Goal: Task Accomplishment & Management: Use online tool/utility

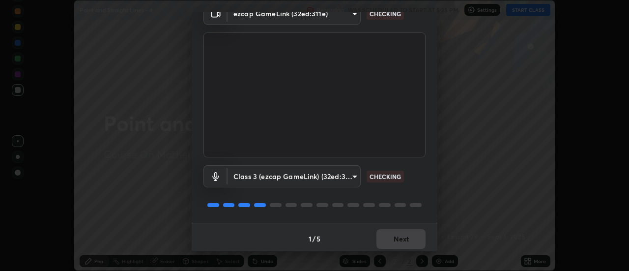
scroll to position [52, 0]
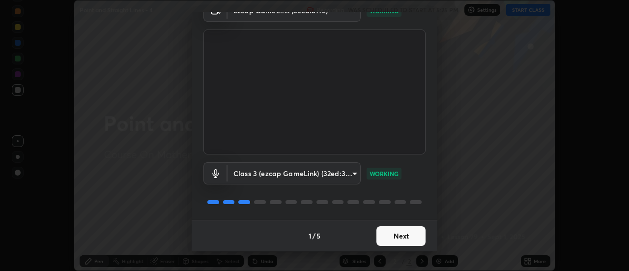
click at [414, 237] on button "Next" at bounding box center [401, 236] width 49 height 20
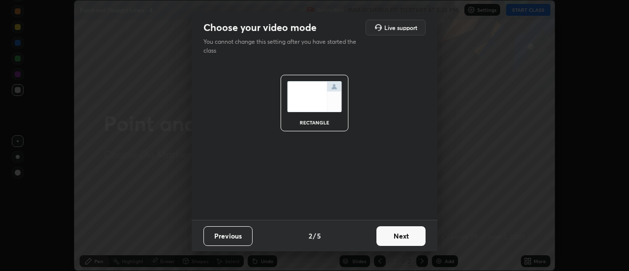
scroll to position [0, 0]
click at [414, 237] on button "Next" at bounding box center [401, 236] width 49 height 20
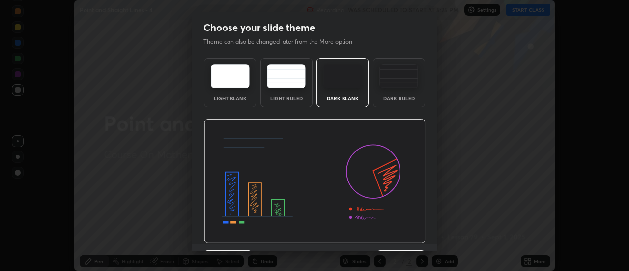
scroll to position [24, 0]
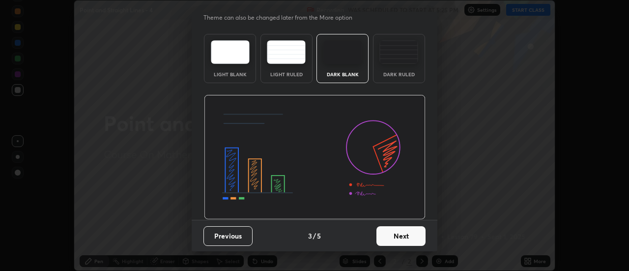
click at [416, 233] on button "Next" at bounding box center [401, 236] width 49 height 20
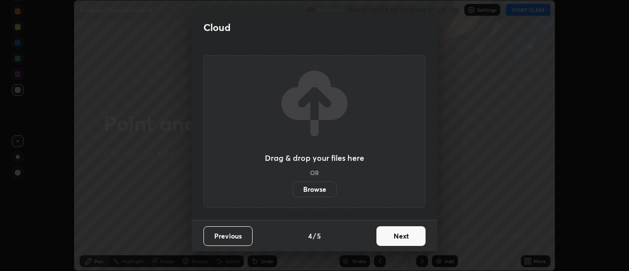
click at [416, 235] on button "Next" at bounding box center [401, 236] width 49 height 20
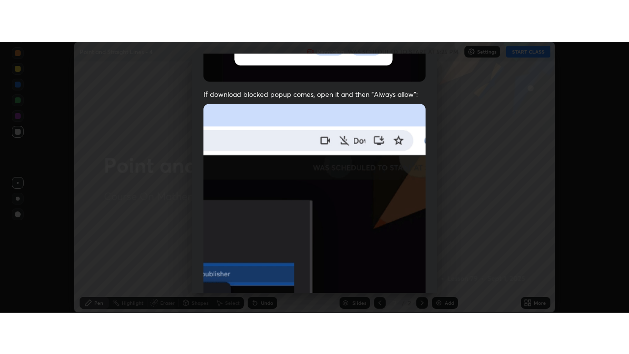
scroll to position [252, 0]
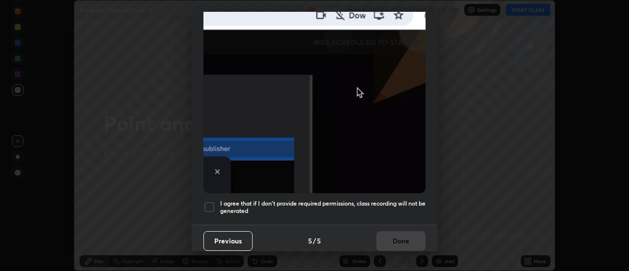
click at [411, 200] on h5 "I agree that if I don't provide required permissions, class recording will not …" at bounding box center [323, 207] width 206 height 15
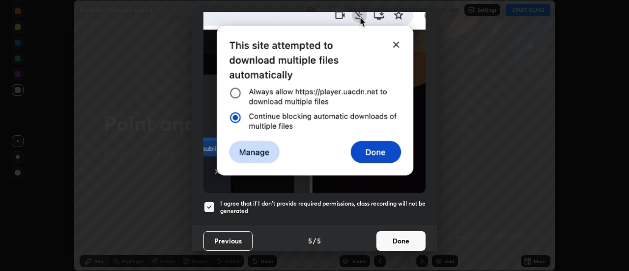
click at [407, 234] on button "Done" at bounding box center [401, 241] width 49 height 20
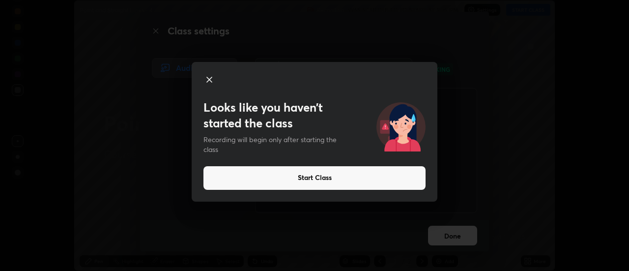
click at [268, 172] on button "Start Class" at bounding box center [315, 178] width 222 height 24
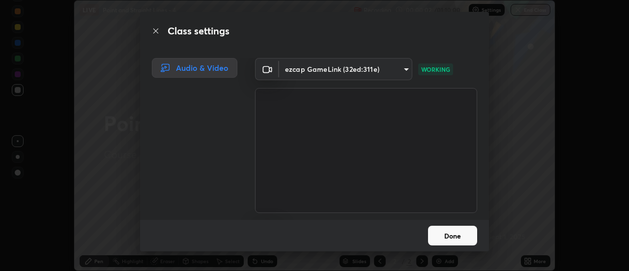
click at [440, 229] on button "Done" at bounding box center [452, 236] width 49 height 20
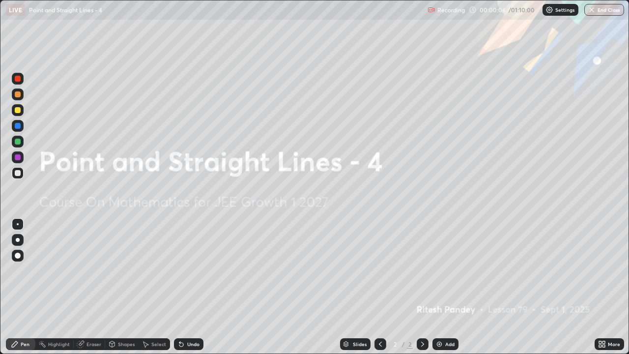
scroll to position [354, 629]
click at [443, 270] on div "Add" at bounding box center [446, 344] width 26 height 12
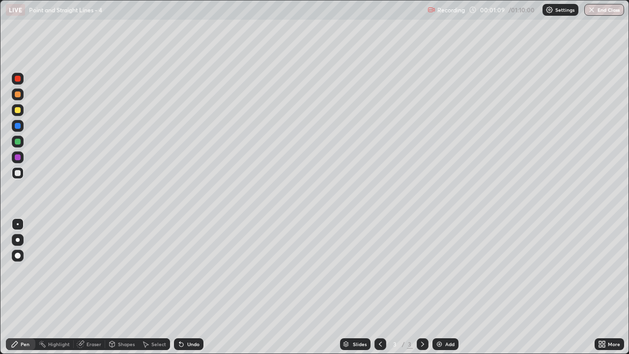
click at [19, 111] on div at bounding box center [18, 110] width 6 height 6
click at [18, 174] on div at bounding box center [18, 173] width 6 height 6
click at [189, 270] on div "Undo" at bounding box center [193, 344] width 12 height 5
click at [187, 270] on div "Undo" at bounding box center [193, 344] width 12 height 5
click at [445, 270] on div "Add" at bounding box center [449, 344] width 9 height 5
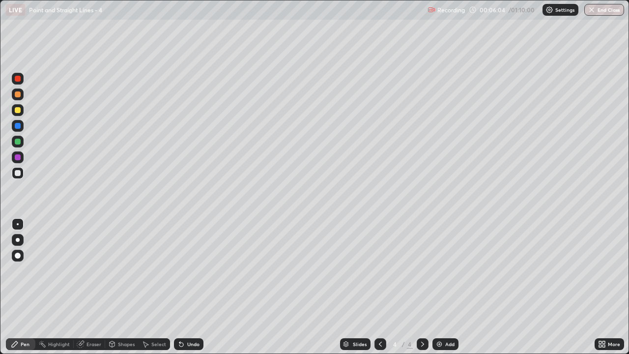
click at [18, 111] on div at bounding box center [18, 110] width 6 height 6
click at [20, 173] on div at bounding box center [18, 173] width 6 height 6
click at [129, 270] on div "Shapes" at bounding box center [126, 344] width 17 height 5
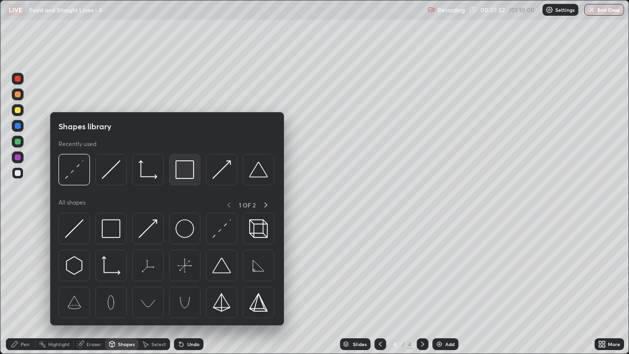
click at [189, 176] on img at bounding box center [185, 169] width 19 height 19
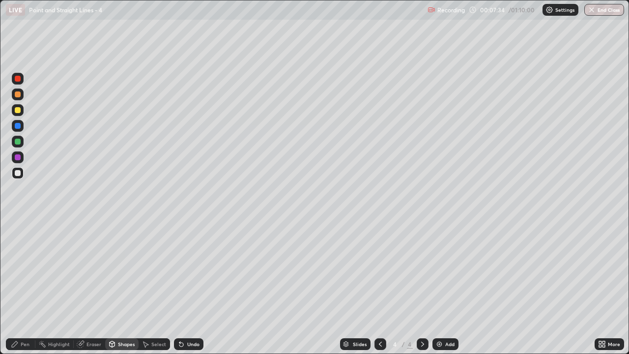
click at [157, 270] on div "Select" at bounding box center [158, 344] width 15 height 5
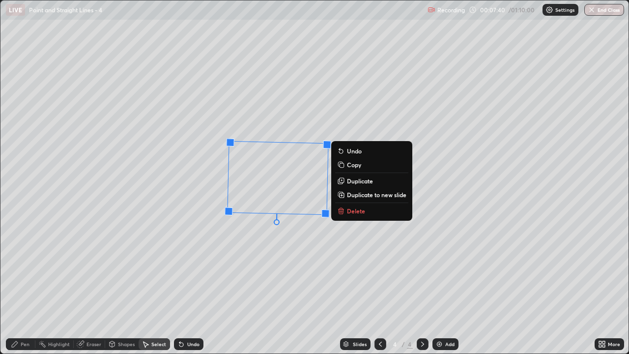
click at [261, 238] on div "1 ° Undo Copy Duplicate Duplicate to new slide Delete" at bounding box center [314, 176] width 628 height 353
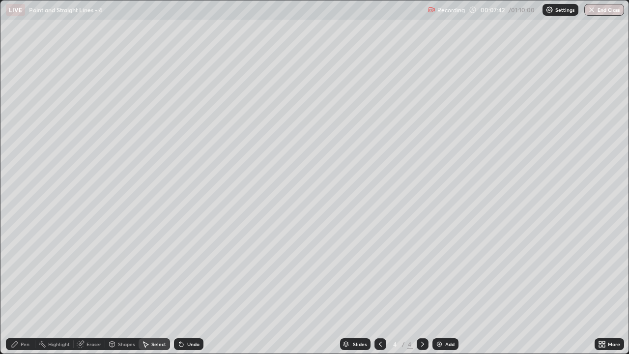
click at [120, 270] on div "Shapes" at bounding box center [126, 344] width 17 height 5
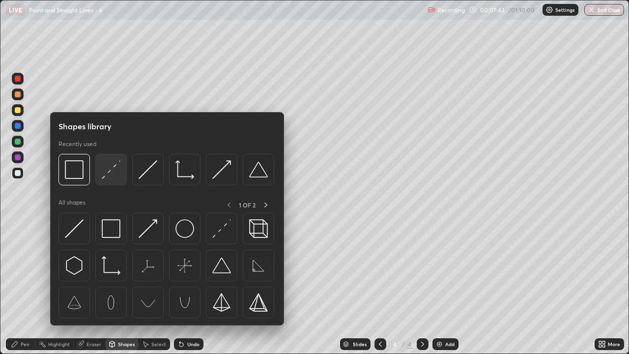
click at [111, 175] on img at bounding box center [111, 169] width 19 height 19
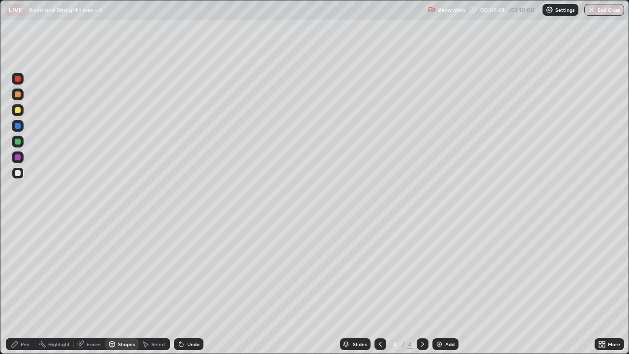
click at [23, 270] on div "Pen" at bounding box center [25, 344] width 9 height 5
click at [16, 111] on div at bounding box center [18, 110] width 6 height 6
click at [17, 175] on div at bounding box center [18, 173] width 6 height 6
click at [446, 270] on div "Add" at bounding box center [449, 344] width 9 height 5
click at [17, 109] on div at bounding box center [18, 110] width 6 height 6
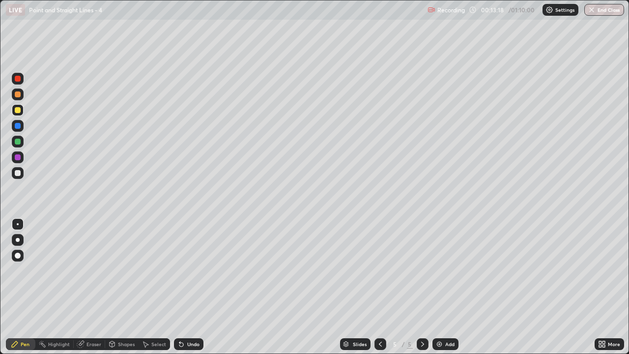
click at [15, 175] on div at bounding box center [18, 173] width 6 height 6
click at [119, 270] on div "Shapes" at bounding box center [126, 344] width 17 height 5
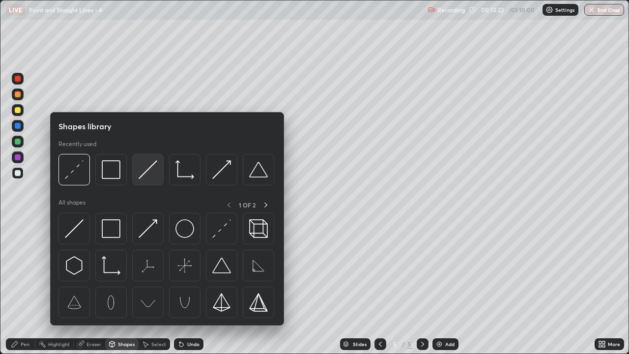
click at [142, 176] on img at bounding box center [148, 169] width 19 height 19
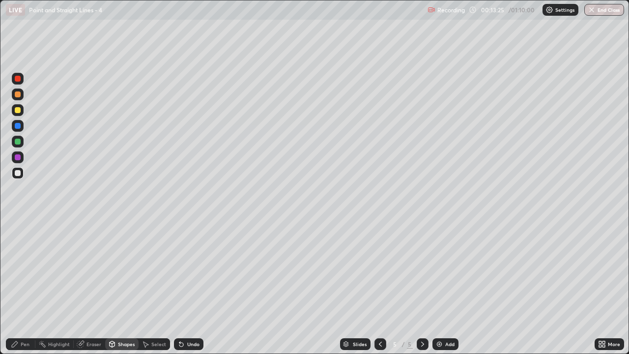
click at [15, 270] on div "Pen" at bounding box center [20, 344] width 29 height 12
click at [441, 270] on img at bounding box center [440, 344] width 8 height 8
click at [17, 111] on div at bounding box center [18, 110] width 6 height 6
click at [15, 174] on div at bounding box center [18, 173] width 6 height 6
click at [123, 270] on div "Shapes" at bounding box center [121, 344] width 33 height 12
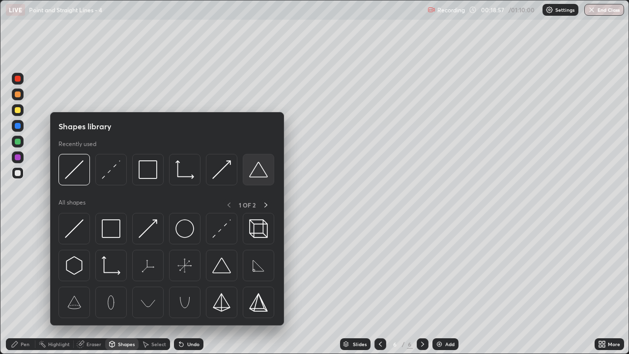
click at [254, 177] on img at bounding box center [258, 169] width 19 height 19
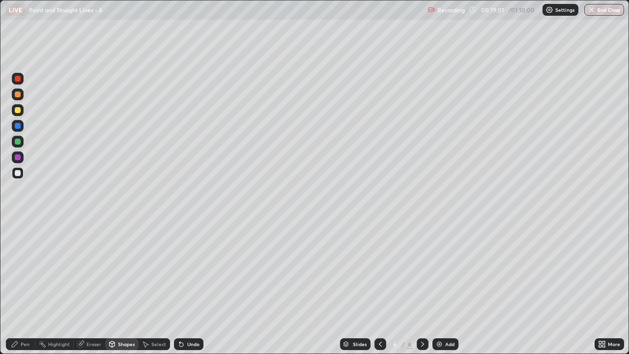
click at [122, 270] on div "Shapes" at bounding box center [126, 344] width 17 height 5
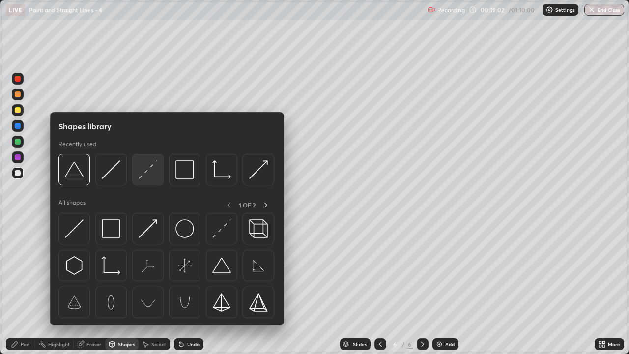
click at [139, 174] on img at bounding box center [148, 169] width 19 height 19
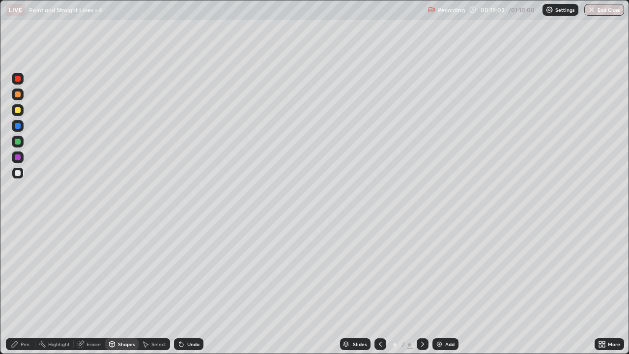
click at [18, 112] on div at bounding box center [18, 110] width 6 height 6
click at [19, 270] on div "Pen" at bounding box center [20, 344] width 29 height 12
click at [120, 270] on div "Shapes" at bounding box center [126, 344] width 17 height 5
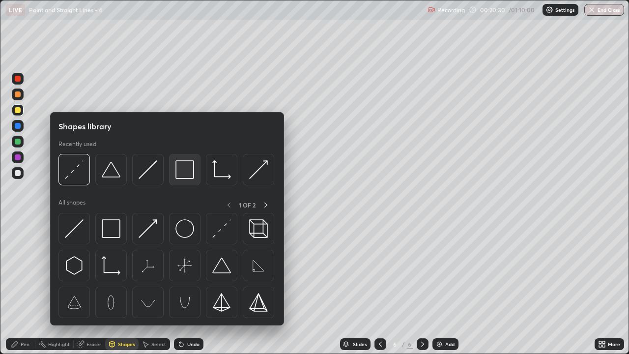
click at [181, 175] on img at bounding box center [185, 169] width 19 height 19
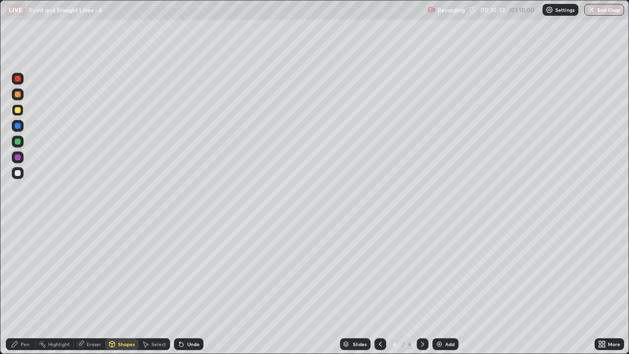
click at [187, 270] on div "Undo" at bounding box center [188, 344] width 29 height 12
click at [17, 172] on div at bounding box center [18, 173] width 6 height 6
click at [24, 270] on div "Pen" at bounding box center [25, 344] width 9 height 5
click at [19, 113] on div at bounding box center [18, 110] width 6 height 6
click at [19, 175] on div at bounding box center [18, 173] width 6 height 6
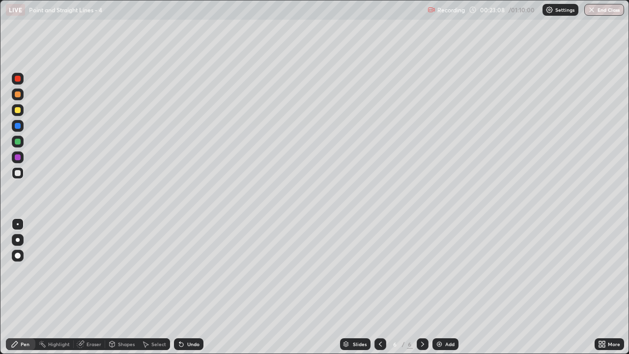
click at [193, 270] on div "Undo" at bounding box center [193, 344] width 12 height 5
click at [442, 270] on img at bounding box center [440, 344] width 8 height 8
click at [17, 113] on div at bounding box center [18, 110] width 6 height 6
click at [116, 270] on div "Shapes" at bounding box center [121, 344] width 33 height 12
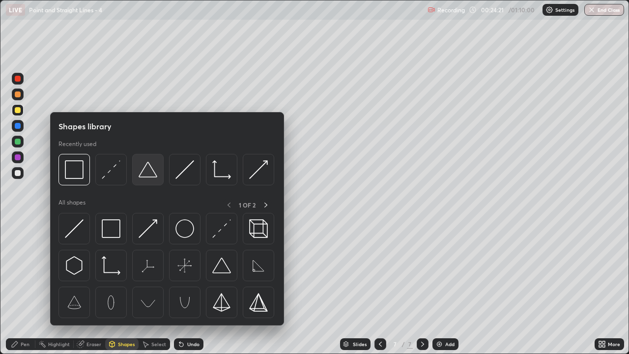
click at [148, 177] on img at bounding box center [148, 169] width 19 height 19
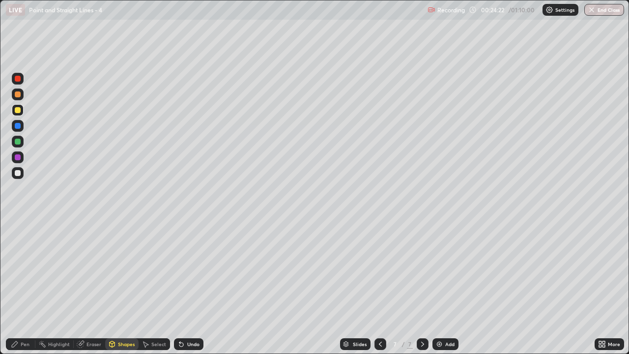
click at [16, 172] on div at bounding box center [18, 173] width 6 height 6
click at [20, 270] on div "Pen" at bounding box center [20, 344] width 29 height 12
click at [185, 270] on div "Undo" at bounding box center [188, 344] width 29 height 12
click at [120, 270] on div "Shapes" at bounding box center [126, 344] width 17 height 5
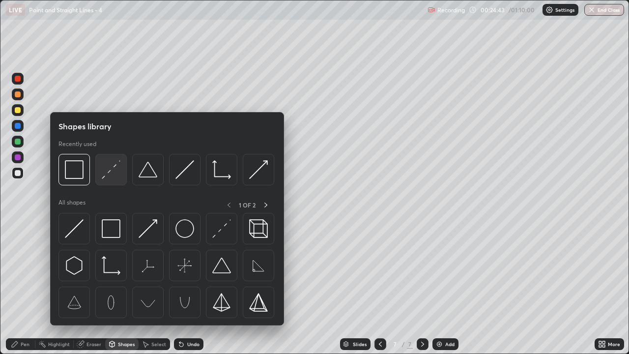
click at [109, 172] on img at bounding box center [111, 169] width 19 height 19
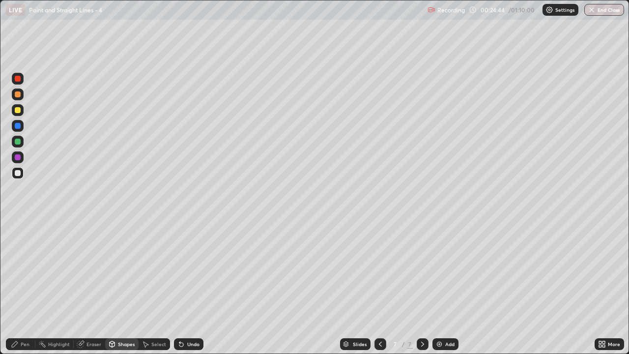
click at [19, 111] on div at bounding box center [18, 110] width 6 height 6
click at [182, 270] on icon at bounding box center [181, 344] width 8 height 8
click at [177, 270] on icon at bounding box center [181, 344] width 8 height 8
click at [19, 173] on div at bounding box center [18, 173] width 6 height 6
click at [27, 270] on div "Pen" at bounding box center [25, 344] width 9 height 5
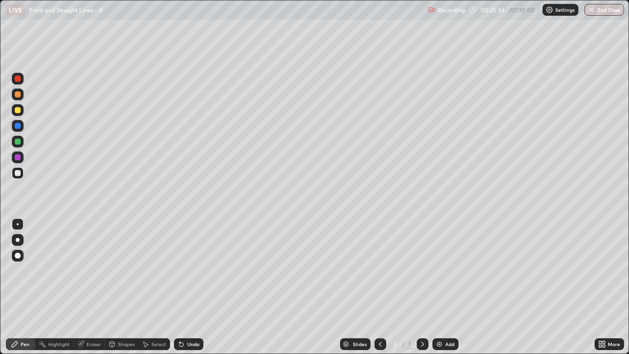
click at [188, 270] on div "Undo" at bounding box center [193, 344] width 12 height 5
click at [187, 270] on div "Undo" at bounding box center [193, 344] width 12 height 5
click at [119, 270] on div "Shapes" at bounding box center [126, 344] width 17 height 5
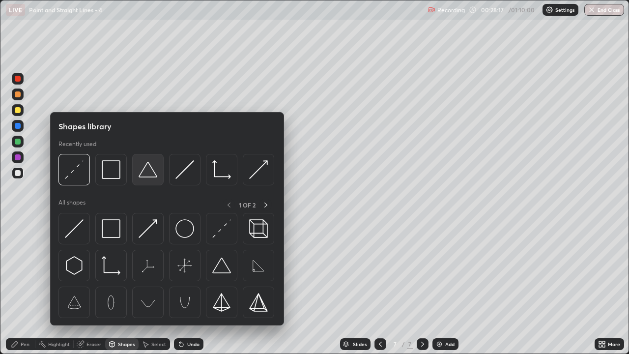
click at [146, 176] on img at bounding box center [148, 169] width 19 height 19
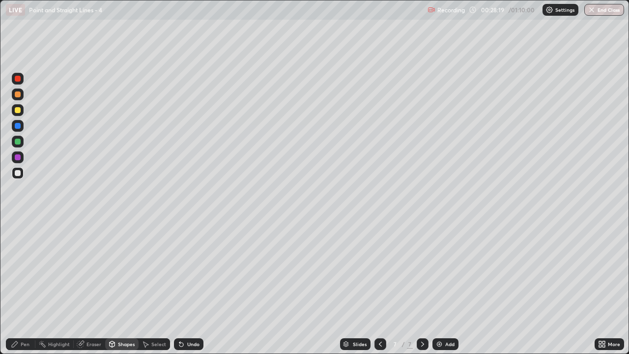
click at [25, 270] on div "Pen" at bounding box center [25, 344] width 9 height 5
click at [17, 112] on div at bounding box center [18, 110] width 6 height 6
click at [88, 270] on div "Eraser" at bounding box center [94, 344] width 15 height 5
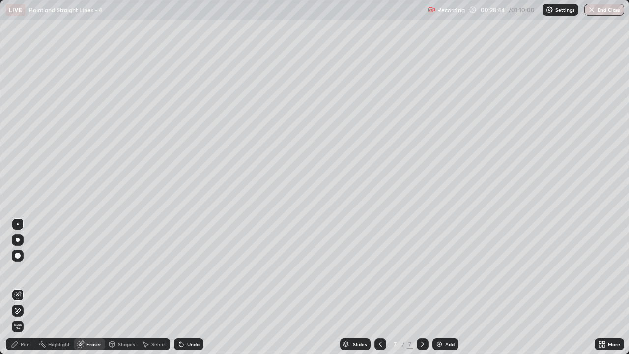
click at [21, 270] on div "Pen" at bounding box center [25, 344] width 9 height 5
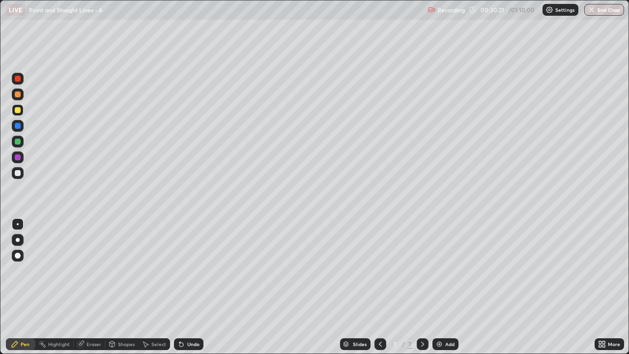
click at [89, 270] on div "Eraser" at bounding box center [94, 344] width 15 height 5
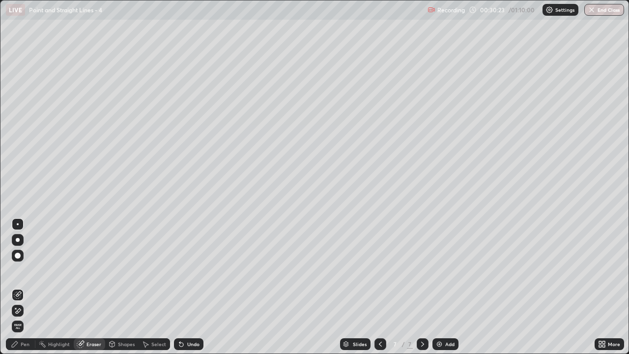
click at [24, 270] on div "Pen" at bounding box center [25, 344] width 9 height 5
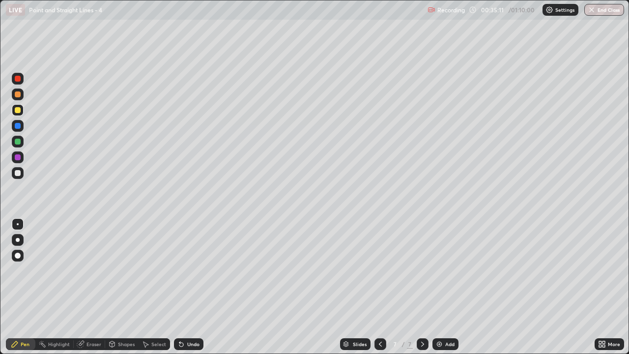
click at [443, 270] on div "Add" at bounding box center [446, 344] width 26 height 12
click at [119, 270] on div "Shapes" at bounding box center [126, 344] width 17 height 5
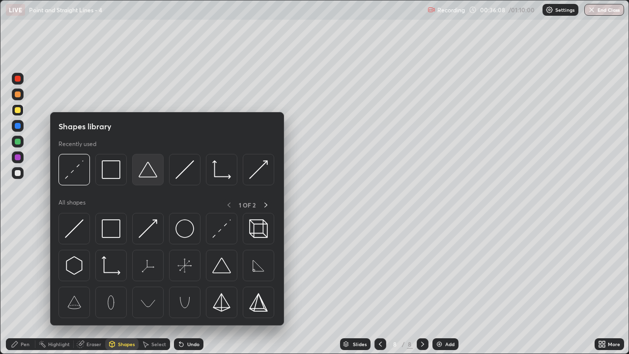
click at [149, 176] on img at bounding box center [148, 169] width 19 height 19
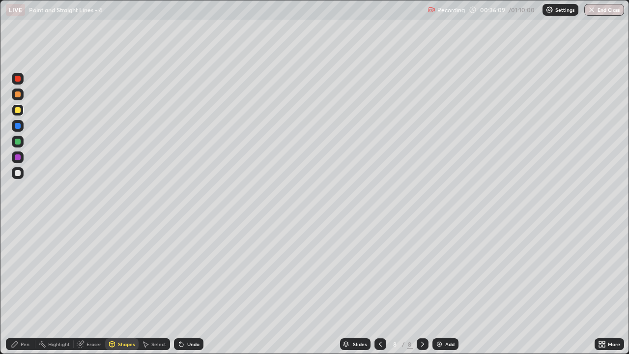
click at [18, 174] on div at bounding box center [18, 173] width 6 height 6
click at [122, 270] on div "Shapes" at bounding box center [126, 344] width 17 height 5
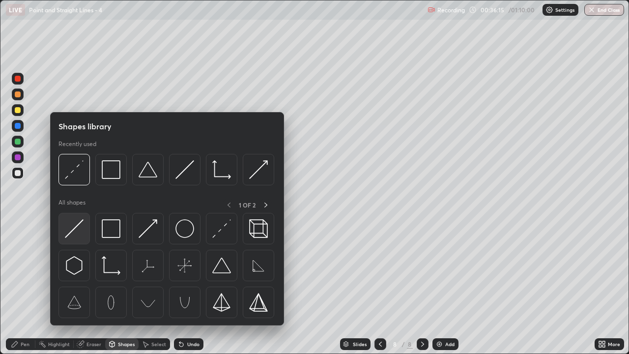
click at [72, 231] on img at bounding box center [74, 228] width 19 height 19
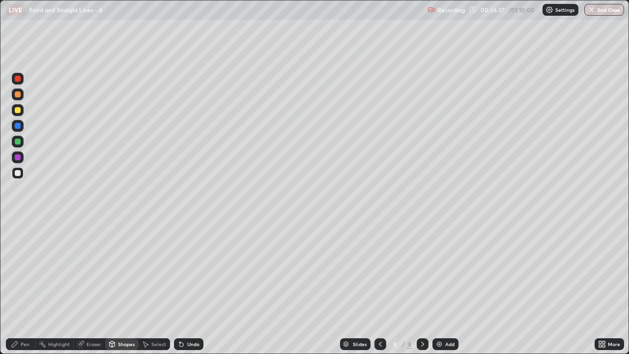
click at [20, 270] on div "Pen" at bounding box center [20, 344] width 29 height 12
click at [118, 270] on div "Shapes" at bounding box center [126, 344] width 17 height 5
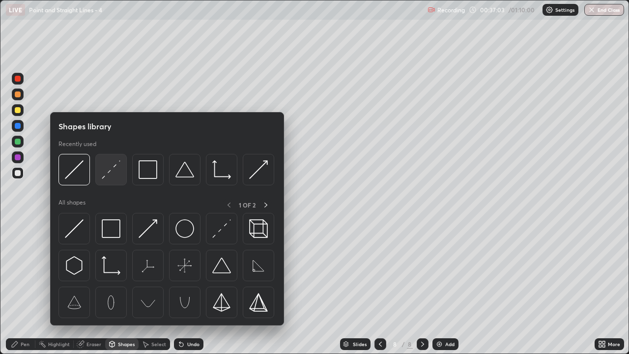
click at [108, 175] on img at bounding box center [111, 169] width 19 height 19
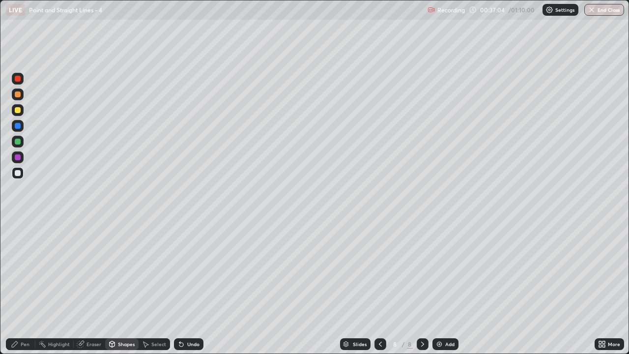
click at [19, 113] on div at bounding box center [18, 110] width 6 height 6
click at [26, 270] on div "Pen" at bounding box center [25, 344] width 9 height 5
click at [153, 270] on div "Select" at bounding box center [158, 344] width 15 height 5
click at [120, 270] on div "Shapes" at bounding box center [126, 344] width 17 height 5
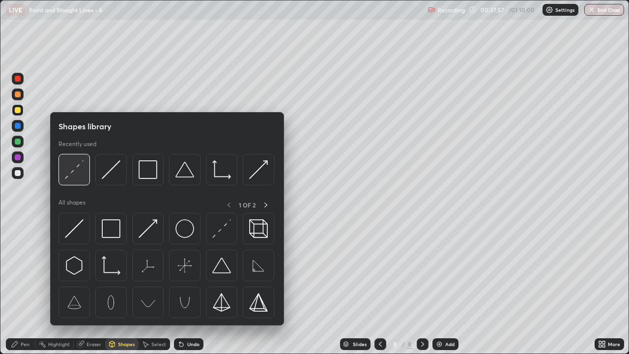
click at [75, 172] on img at bounding box center [74, 169] width 19 height 19
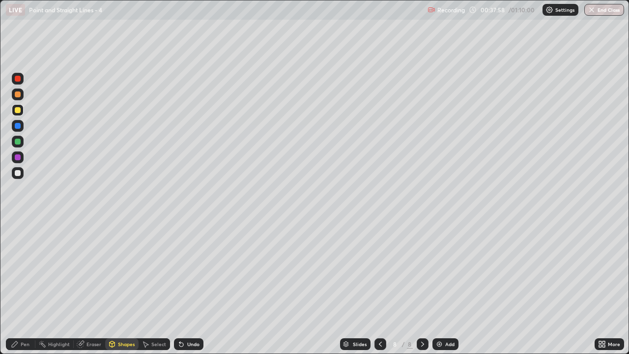
click at [18, 174] on div at bounding box center [18, 173] width 6 height 6
click at [22, 270] on div "Pen" at bounding box center [25, 344] width 9 height 5
click at [126, 270] on div "Shapes" at bounding box center [126, 344] width 17 height 5
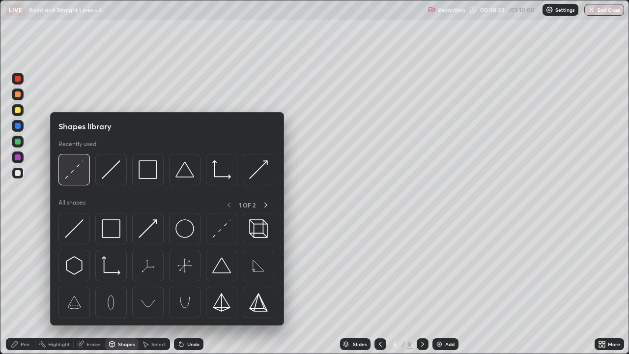
click at [79, 172] on img at bounding box center [74, 169] width 19 height 19
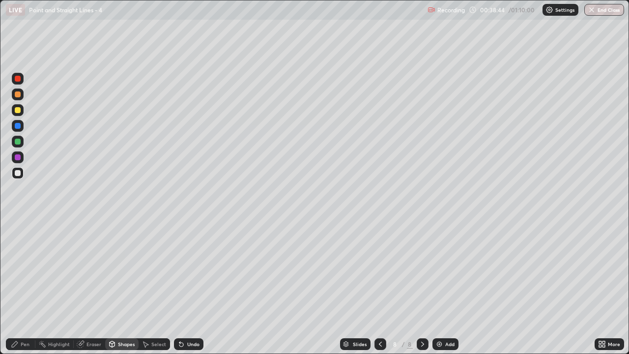
click at [29, 270] on div "Pen" at bounding box center [25, 344] width 9 height 5
click at [18, 111] on div at bounding box center [18, 110] width 6 height 6
click at [16, 254] on div at bounding box center [18, 256] width 6 height 6
click at [187, 270] on div "Undo" at bounding box center [193, 344] width 12 height 5
click at [116, 270] on div "Shapes" at bounding box center [121, 344] width 33 height 12
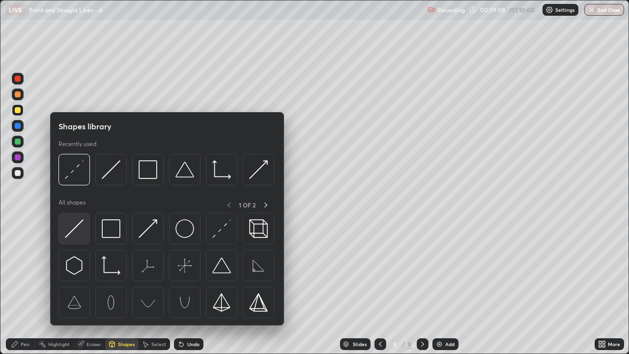
click at [75, 228] on img at bounding box center [74, 228] width 19 height 19
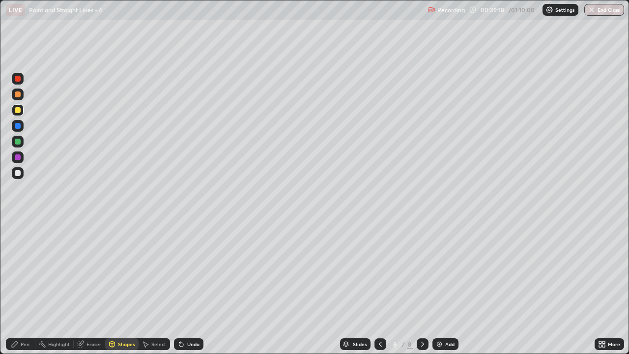
click at [180, 270] on icon at bounding box center [181, 345] width 4 height 4
click at [16, 270] on div "Pen" at bounding box center [20, 344] width 29 height 12
click at [18, 224] on div at bounding box center [18, 224] width 2 height 2
click at [447, 270] on div "Add" at bounding box center [449, 344] width 9 height 5
click at [117, 270] on div "Shapes" at bounding box center [121, 344] width 33 height 12
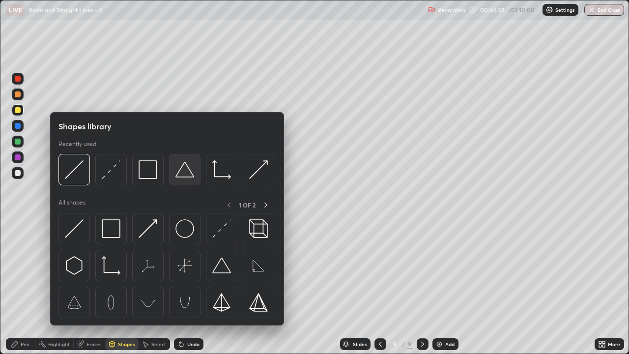
click at [180, 176] on img at bounding box center [185, 169] width 19 height 19
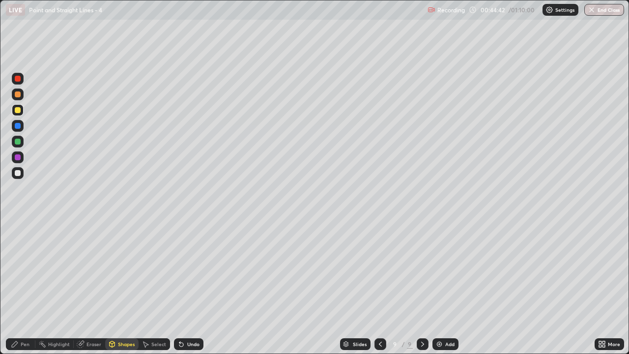
click at [15, 173] on div at bounding box center [18, 173] width 6 height 6
click at [124, 270] on div "Shapes" at bounding box center [126, 344] width 17 height 5
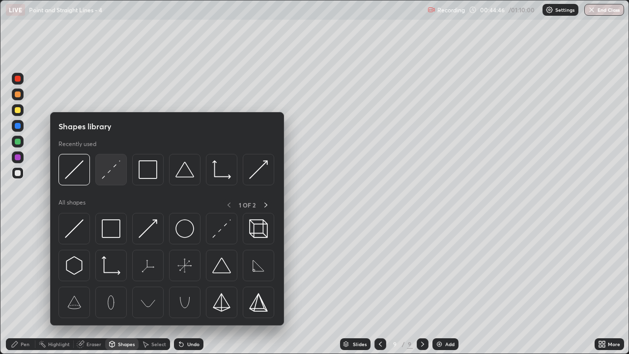
click at [106, 175] on img at bounding box center [111, 169] width 19 height 19
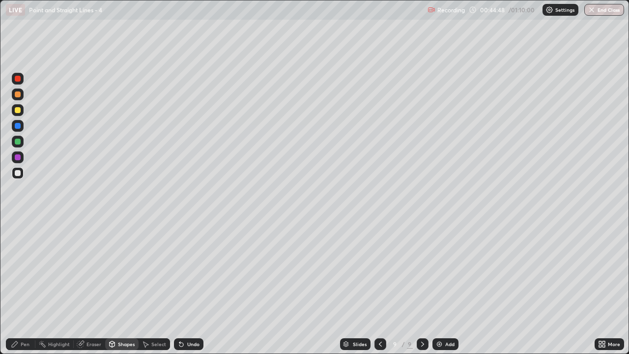
click at [24, 270] on div "Pen" at bounding box center [25, 344] width 9 height 5
click at [123, 270] on div "Shapes" at bounding box center [126, 344] width 17 height 5
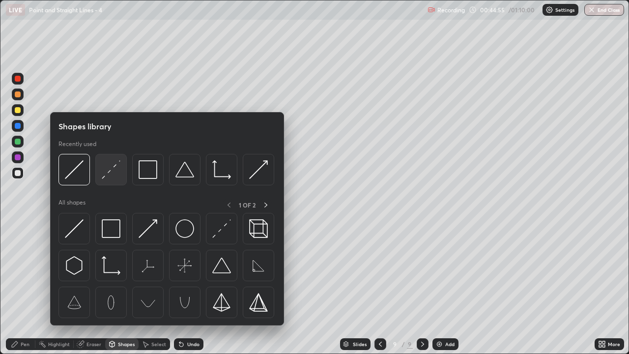
click at [110, 173] on img at bounding box center [111, 169] width 19 height 19
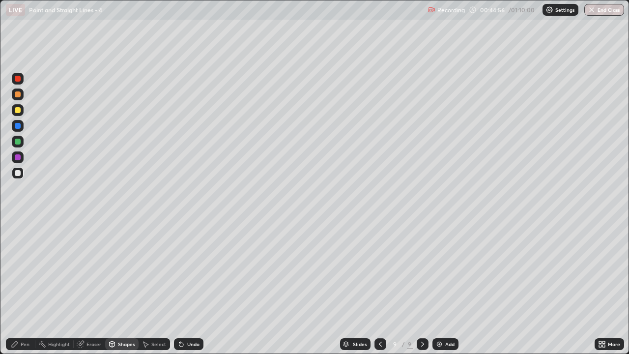
click at [19, 113] on div at bounding box center [18, 110] width 6 height 6
click at [18, 270] on icon at bounding box center [15, 344] width 8 height 8
click at [179, 270] on icon at bounding box center [179, 342] width 1 height 1
click at [135, 270] on div "Shapes" at bounding box center [121, 344] width 33 height 12
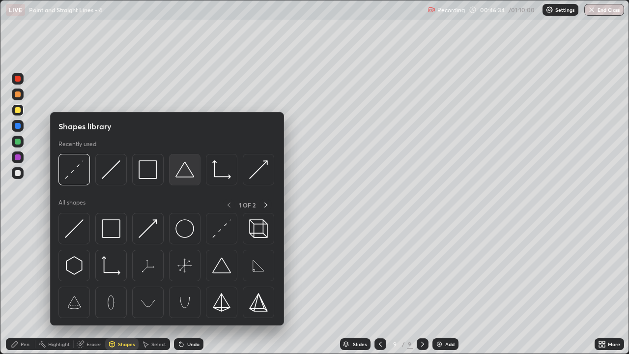
click at [187, 176] on img at bounding box center [185, 169] width 19 height 19
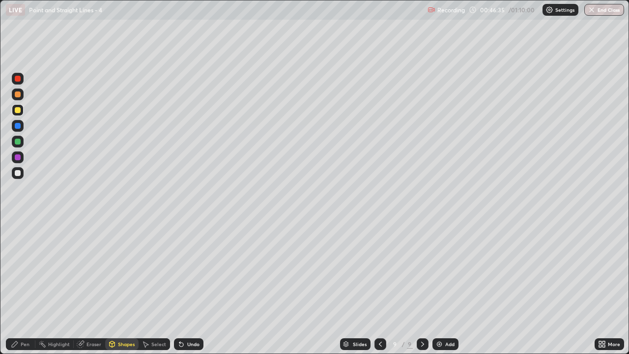
click at [19, 173] on div at bounding box center [18, 173] width 6 height 6
click at [123, 270] on div "Shapes" at bounding box center [126, 344] width 17 height 5
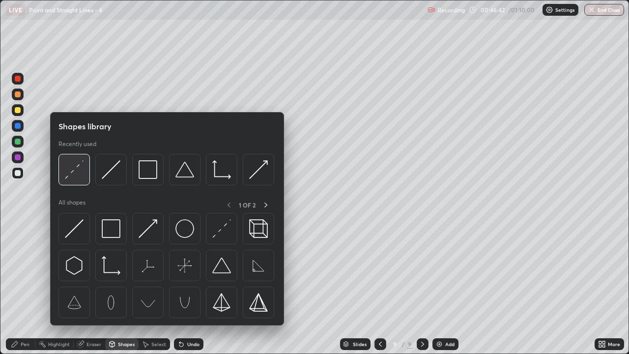
click at [72, 171] on img at bounding box center [74, 169] width 19 height 19
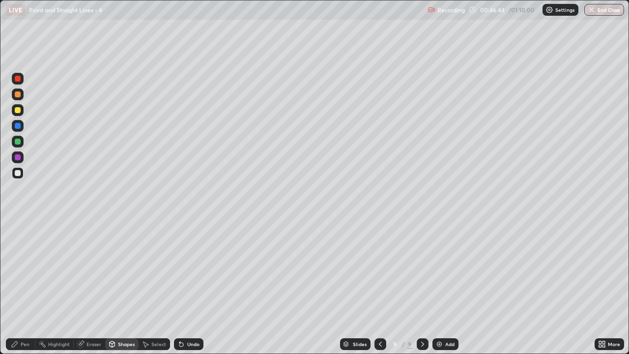
click at [16, 110] on div at bounding box center [18, 110] width 6 height 6
click at [25, 270] on div "Pen" at bounding box center [25, 344] width 9 height 5
click at [124, 270] on div "Shapes" at bounding box center [126, 344] width 17 height 5
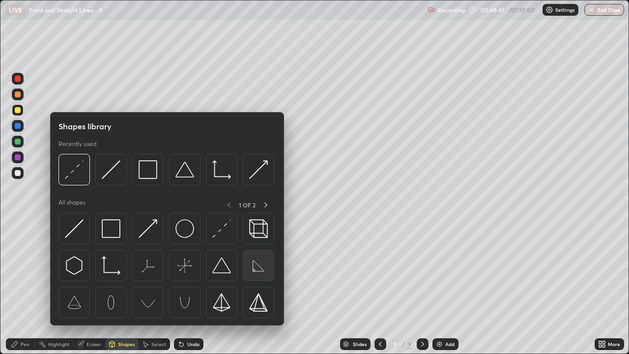
click at [253, 270] on img at bounding box center [258, 265] width 19 height 19
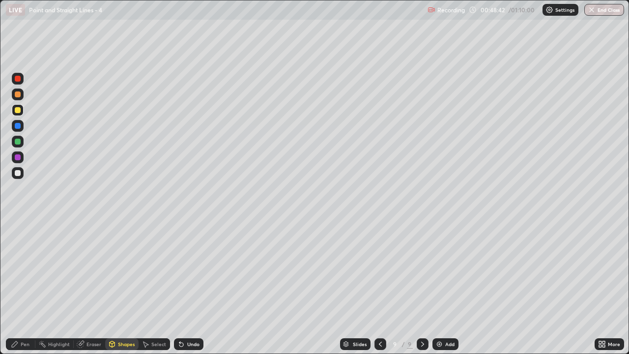
click at [18, 176] on div at bounding box center [18, 173] width 6 height 6
click at [20, 270] on div "Pen" at bounding box center [20, 344] width 29 height 12
click at [442, 270] on img at bounding box center [440, 344] width 8 height 8
click at [17, 112] on div at bounding box center [18, 110] width 6 height 6
click at [124, 270] on div "Shapes" at bounding box center [126, 344] width 17 height 5
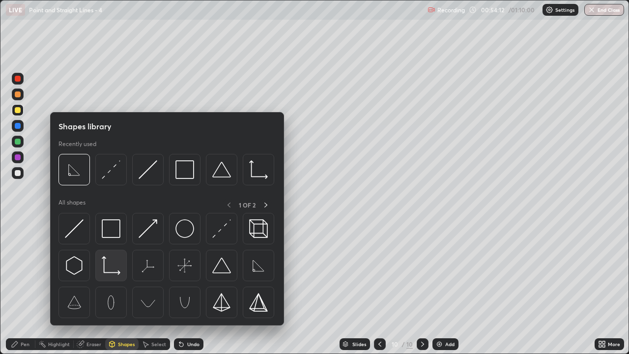
click at [111, 270] on div at bounding box center [110, 265] width 31 height 31
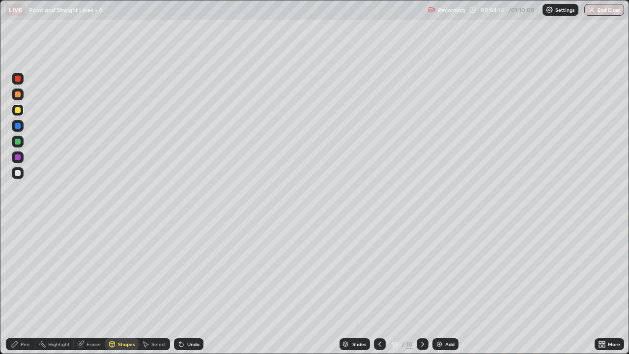
click at [18, 174] on div at bounding box center [18, 173] width 6 height 6
click at [127, 270] on div "Shapes" at bounding box center [126, 344] width 17 height 5
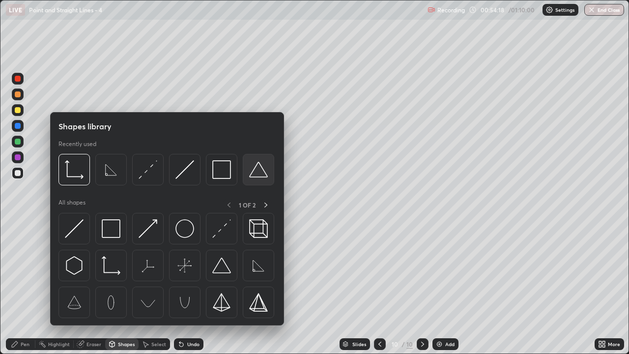
click at [254, 175] on img at bounding box center [258, 169] width 19 height 19
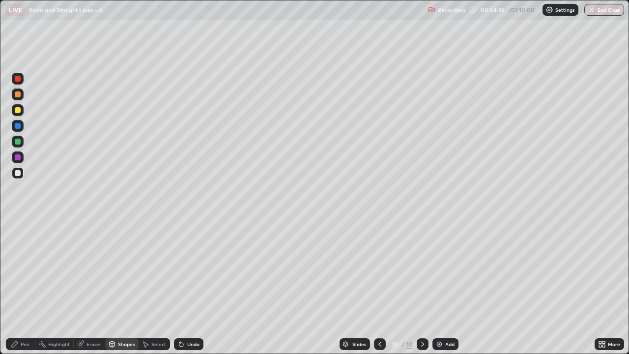
click at [152, 270] on div "Select" at bounding box center [158, 344] width 15 height 5
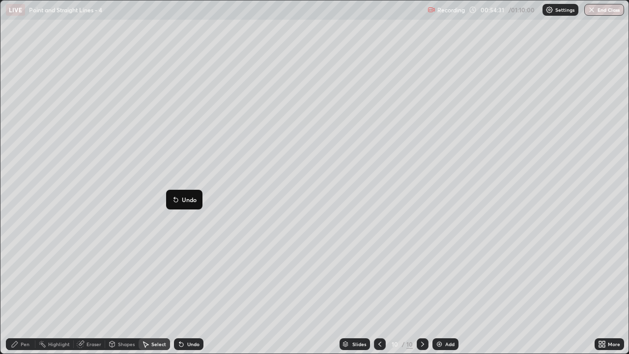
click at [139, 255] on div "0 ° Undo Copy Duplicate Duplicate to new slide Delete" at bounding box center [314, 176] width 628 height 353
click at [24, 270] on div "Pen" at bounding box center [25, 344] width 9 height 5
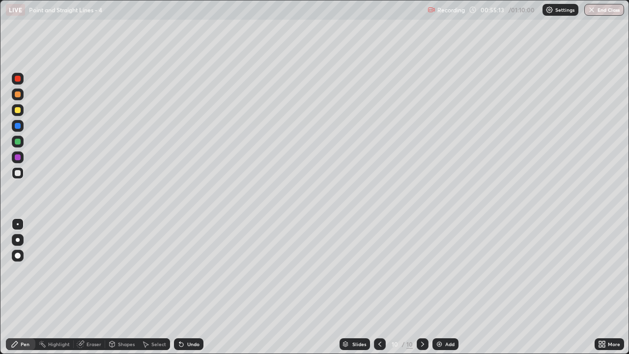
click at [19, 112] on div at bounding box center [18, 110] width 6 height 6
click at [599, 10] on button "End Class" at bounding box center [605, 10] width 40 height 12
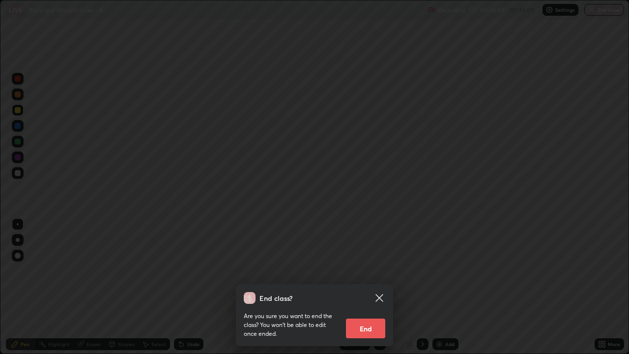
click at [372, 270] on button "End" at bounding box center [365, 329] width 39 height 20
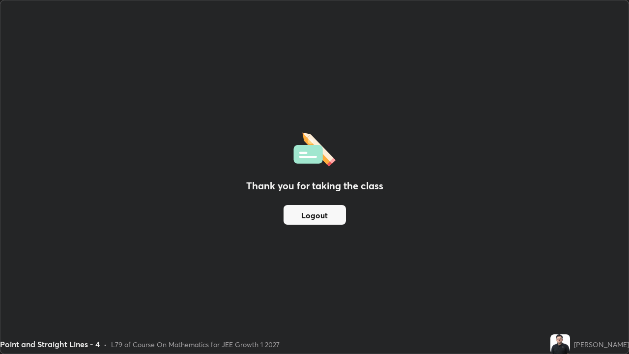
click at [325, 206] on button "Logout" at bounding box center [315, 215] width 62 height 20
